Goal: Task Accomplishment & Management: Use online tool/utility

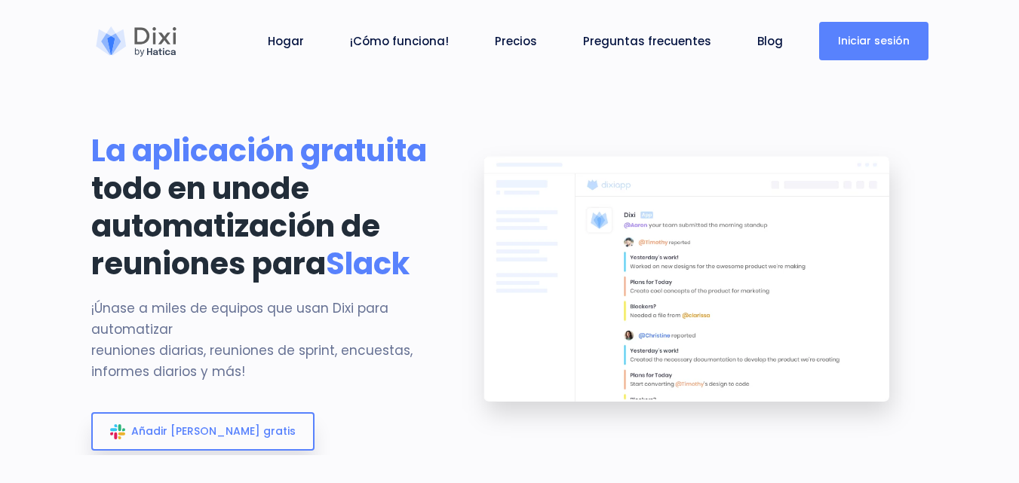
click at [870, 41] on font "Iniciar sesión" at bounding box center [874, 40] width 72 height 15
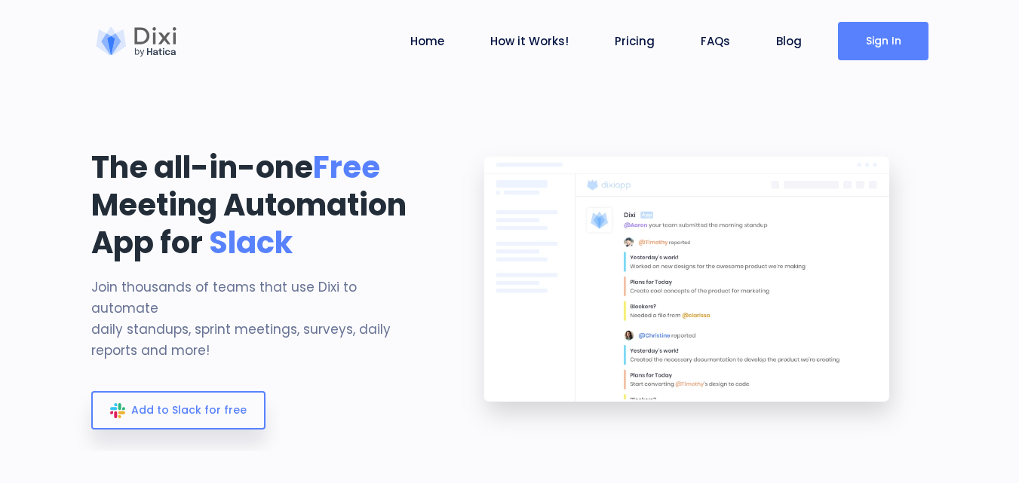
click at [880, 41] on link "Sign In" at bounding box center [883, 41] width 91 height 38
